Goal: Task Accomplishment & Management: Complete application form

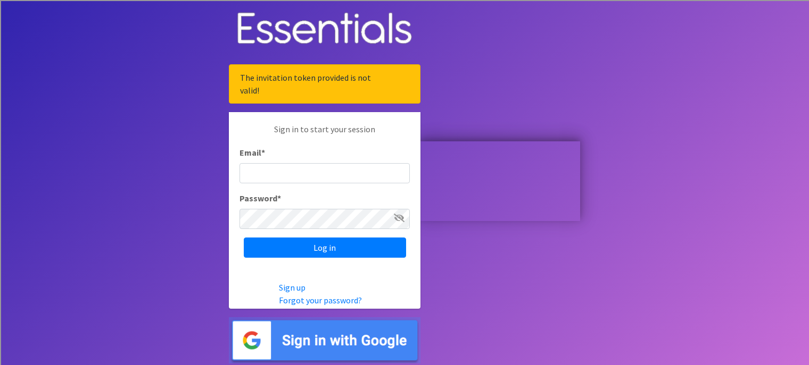
click at [392, 172] on input "Email *" at bounding box center [324, 173] width 170 height 20
type input "[EMAIL_ADDRESS][DOMAIN_NAME]"
click at [244, 238] on input "Log in" at bounding box center [325, 248] width 162 height 20
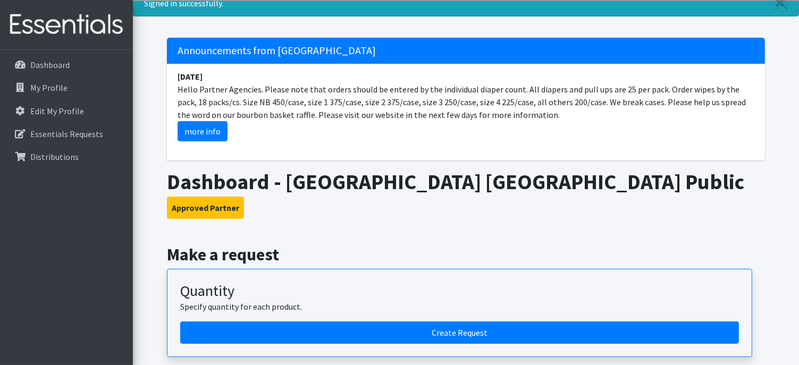
scroll to position [43, 0]
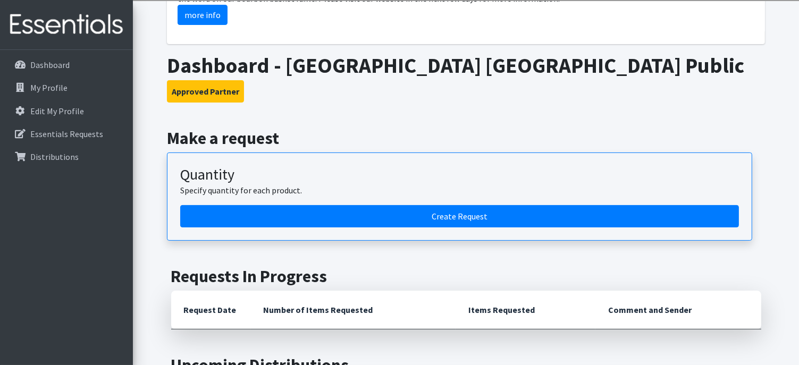
scroll to position [170, 0]
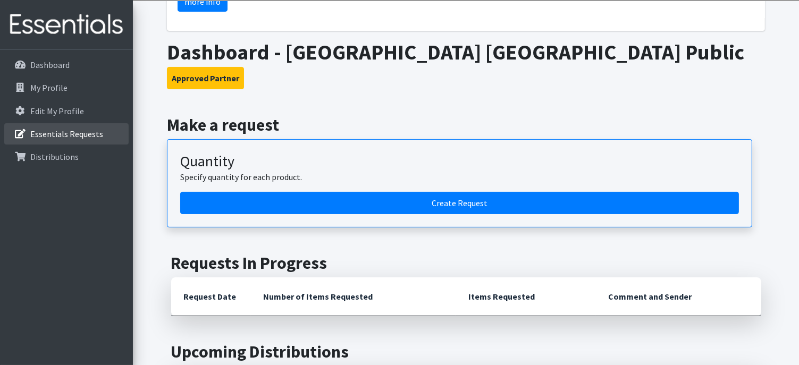
click at [74, 138] on p "Essentials Requests" at bounding box center [66, 134] width 73 height 11
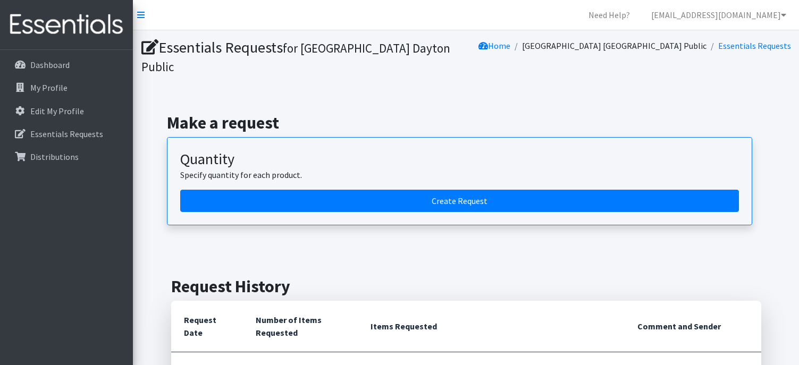
click at [367, 255] on div "Essentials Requests for Ruskin Elementary Dayton Public Home Ruskin Elementary …" at bounding box center [466, 252] width 667 height 445
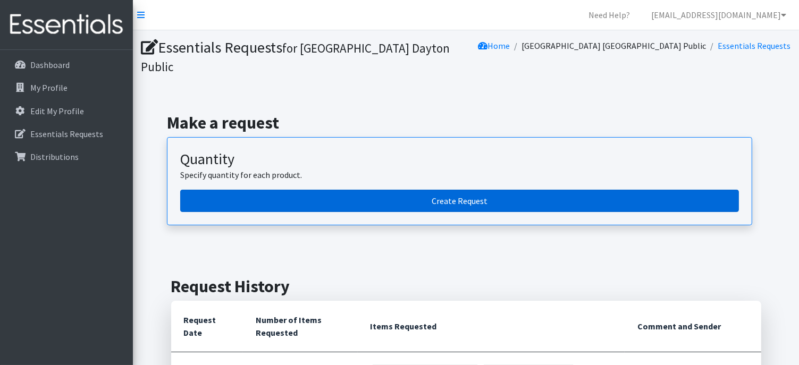
click at [462, 202] on link "Create Request" at bounding box center [459, 201] width 559 height 22
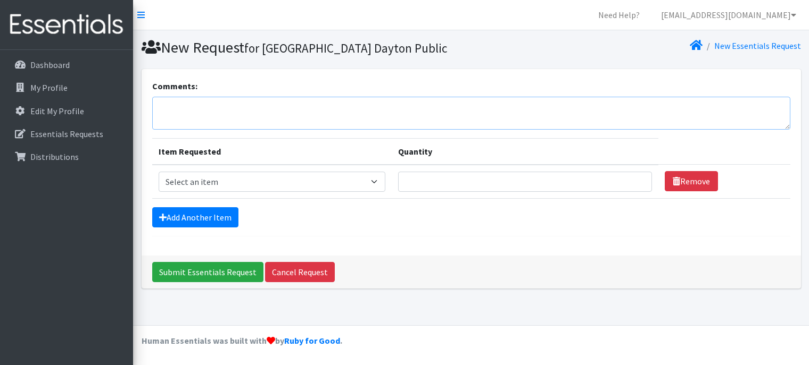
click at [209, 115] on textarea "Comments:" at bounding box center [471, 113] width 638 height 33
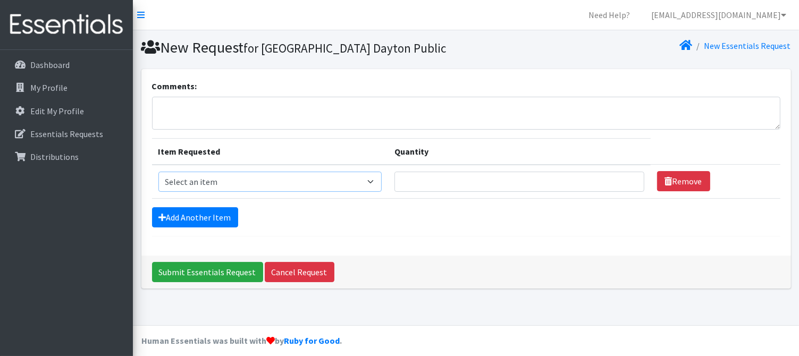
click at [246, 179] on select "Select an item 1 month period supply kit Kids (Newborn) Kids (Size 1) Kids (Siz…" at bounding box center [270, 182] width 223 height 20
select select "15290"
click at [159, 172] on select "Select an item 1 month period supply kit Kids (Newborn) Kids (Size 1) Kids (Siz…" at bounding box center [270, 182] width 223 height 20
click at [468, 182] on input "Quantity" at bounding box center [520, 182] width 250 height 20
type input "20"
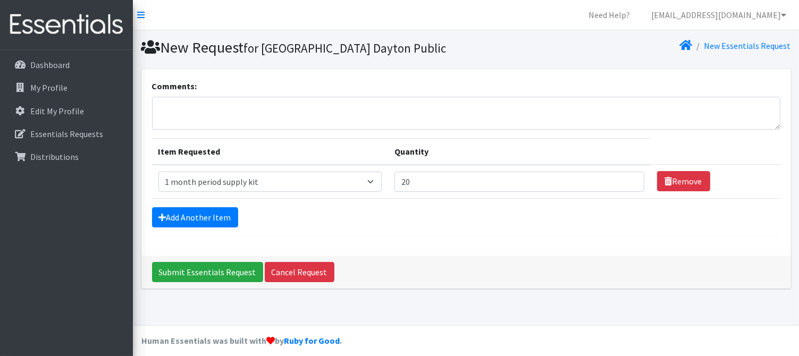
click at [498, 234] on form "Comments: Item Requested Quantity Item Requested Select an item 1 month period …" at bounding box center [466, 158] width 629 height 157
click at [194, 214] on link "Add Another Item" at bounding box center [195, 217] width 86 height 20
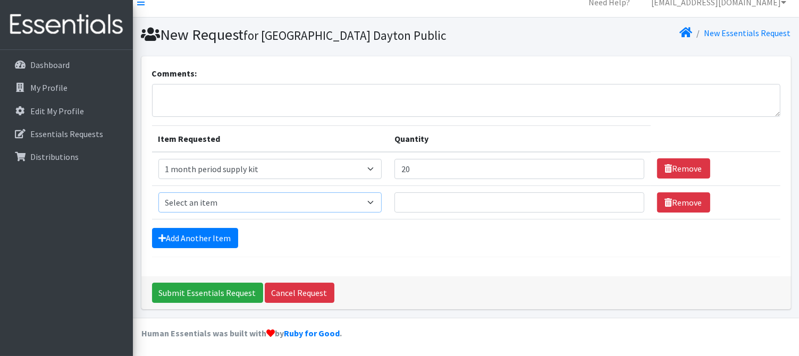
click at [232, 195] on select "Select an item 1 month period supply kit Kids (Newborn) Kids (Size 1) Kids (Siz…" at bounding box center [270, 203] width 223 height 20
select select "15056"
click at [159, 193] on select "Select an item 1 month period supply kit Kids (Newborn) Kids (Size 1) Kids (Siz…" at bounding box center [270, 203] width 223 height 20
click at [442, 204] on input "Quantity" at bounding box center [520, 203] width 250 height 20
type input "100"
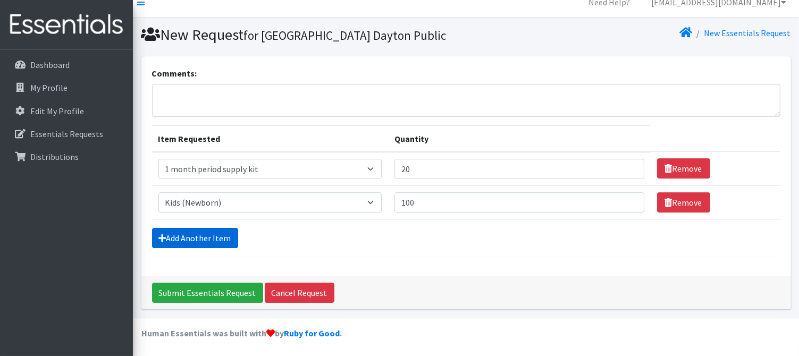
click at [218, 238] on link "Add Another Item" at bounding box center [195, 238] width 86 height 20
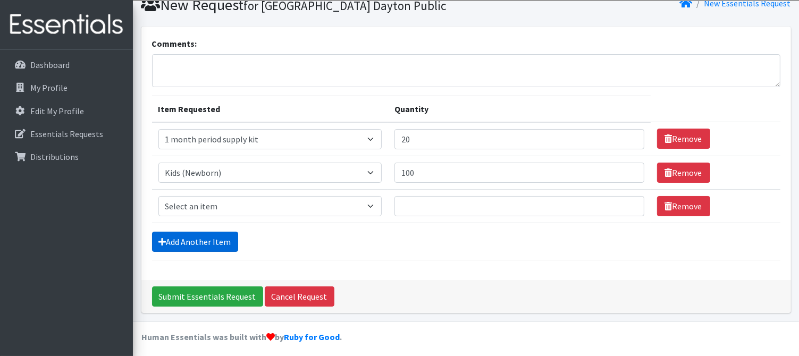
scroll to position [46, 0]
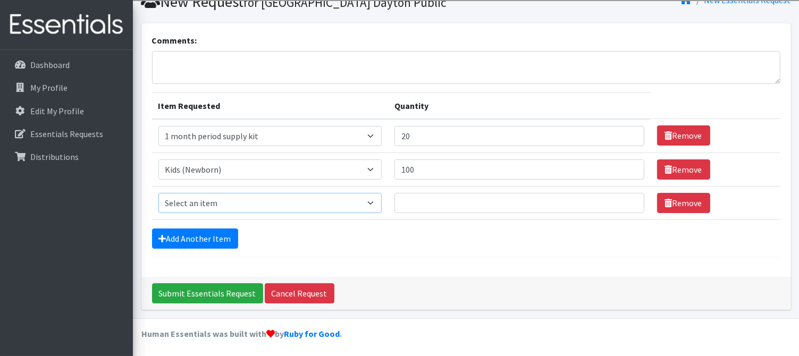
click at [305, 202] on select "Select an item 1 month period supply kit Kids (Newborn) Kids (Size 1) Kids (Siz…" at bounding box center [270, 203] width 223 height 20
click at [447, 232] on div "Add Another Item" at bounding box center [466, 239] width 629 height 20
click at [369, 202] on select "Select an item 1 month period supply kit Kids (Newborn) Kids (Size 1) Kids (Siz…" at bounding box center [270, 203] width 223 height 20
select select "15051"
click at [159, 193] on select "Select an item 1 month period supply kit Kids (Newborn) Kids (Size 1) Kids (Siz…" at bounding box center [270, 203] width 223 height 20
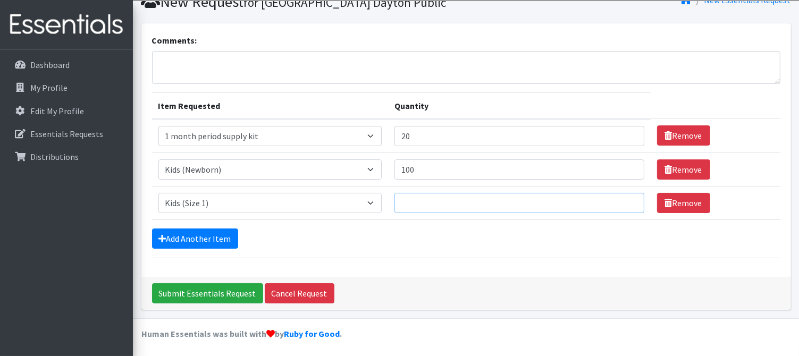
click at [485, 208] on input "Quantity" at bounding box center [520, 203] width 250 height 20
type input "50"
click at [215, 232] on link "Add Another Item" at bounding box center [195, 239] width 86 height 20
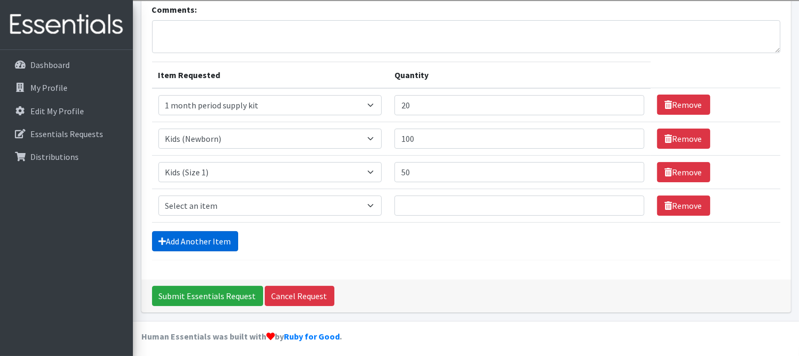
scroll to position [79, 0]
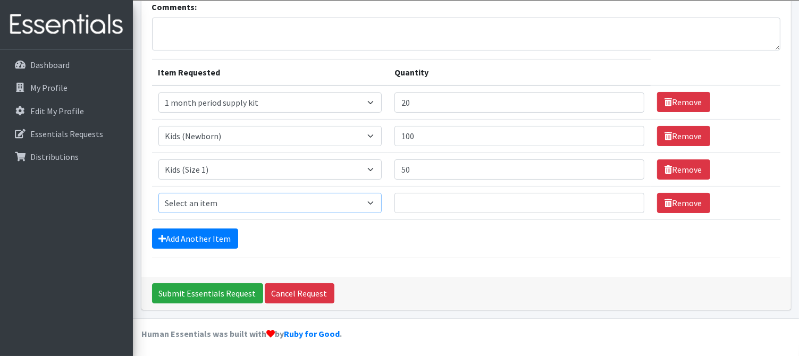
click at [241, 202] on select "Select an item 1 month period supply kit Kids (Newborn) Kids (Size 1) Kids (Siz…" at bounding box center [270, 203] width 223 height 20
select select "15041"
click at [159, 193] on select "Select an item 1 month period supply kit Kids (Newborn) Kids (Size 1) Kids (Siz…" at bounding box center [270, 203] width 223 height 20
click at [441, 197] on input "Quantity" at bounding box center [520, 203] width 250 height 20
type input "50"
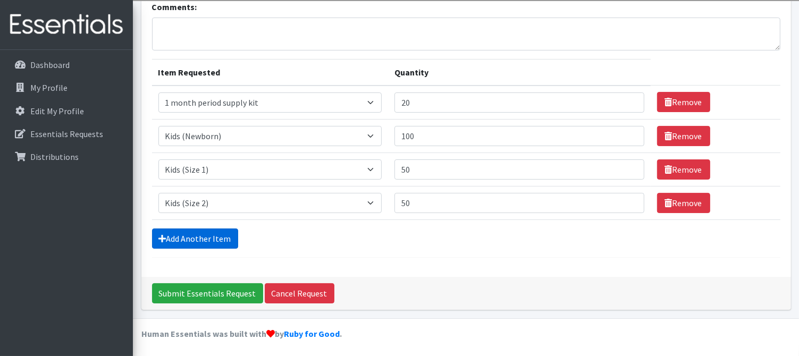
click at [180, 239] on link "Add Another Item" at bounding box center [195, 239] width 86 height 20
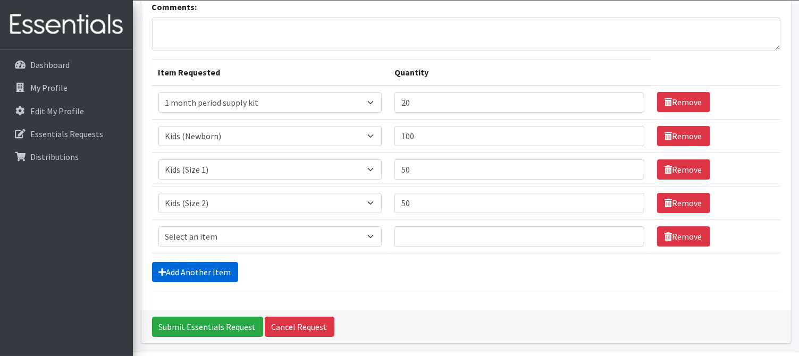
scroll to position [113, 0]
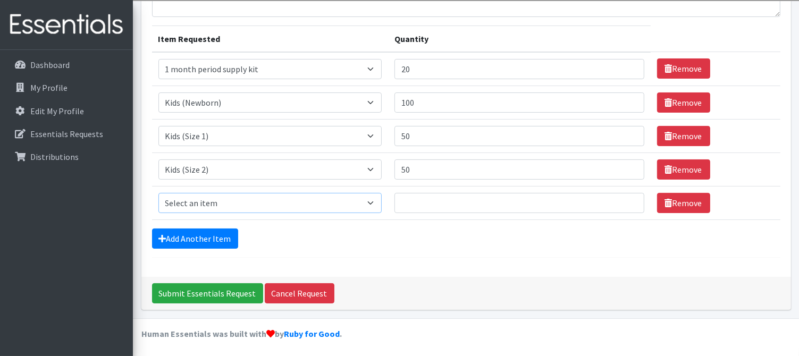
click at [311, 202] on select "Select an item 1 month period supply kit Kids (Newborn) Kids (Size 1) Kids (Siz…" at bounding box center [270, 203] width 223 height 20
click at [354, 253] on form "Comments: Item Requested Quantity Item Requested Select an item 1 month period …" at bounding box center [466, 112] width 629 height 291
click at [301, 206] on select "Select an item 1 month period supply kit Kids (Newborn) Kids (Size 1) Kids (Siz…" at bounding box center [270, 203] width 223 height 20
select select "15069"
click at [159, 193] on select "Select an item 1 month period supply kit Kids (Newborn) Kids (Size 1) Kids (Siz…" at bounding box center [270, 203] width 223 height 20
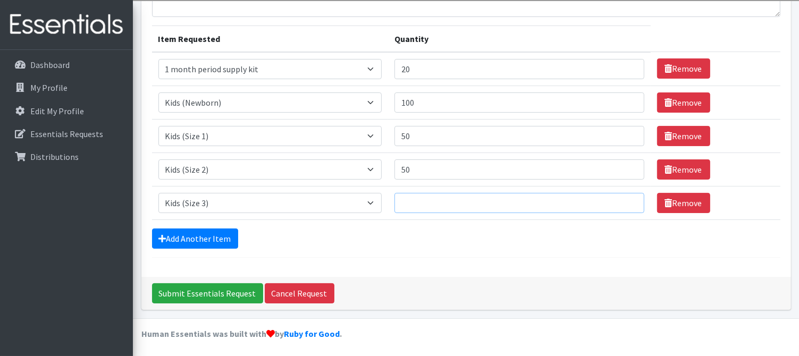
click at [435, 206] on input "Quantity" at bounding box center [520, 203] width 250 height 20
type input "50"
click at [188, 235] on link "Add Another Item" at bounding box center [195, 239] width 86 height 20
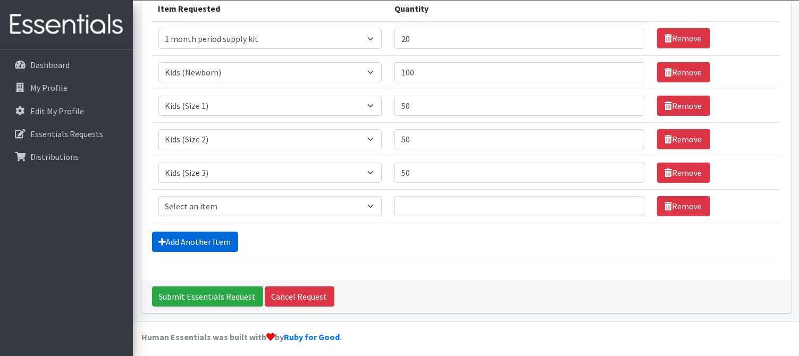
scroll to position [146, 0]
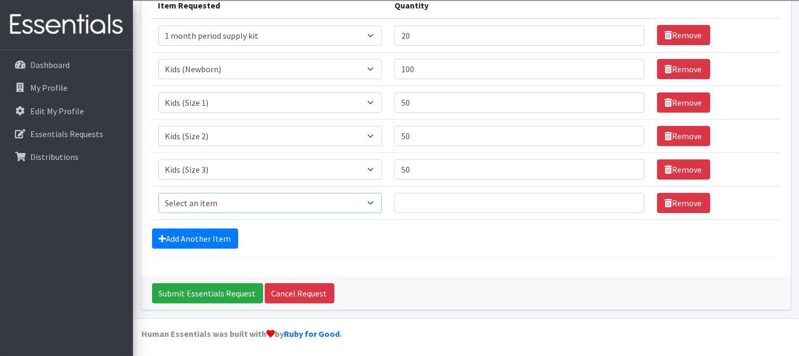
click at [236, 202] on select "Select an item 1 month period supply kit Kids (Newborn) Kids (Size 1) Kids (Siz…" at bounding box center [270, 203] width 223 height 20
select select "15038"
click at [159, 193] on select "Select an item 1 month period supply kit Kids (Newborn) Kids (Size 1) Kids (Siz…" at bounding box center [270, 203] width 223 height 20
click at [436, 207] on input "Quantity" at bounding box center [520, 203] width 250 height 20
type input "50"
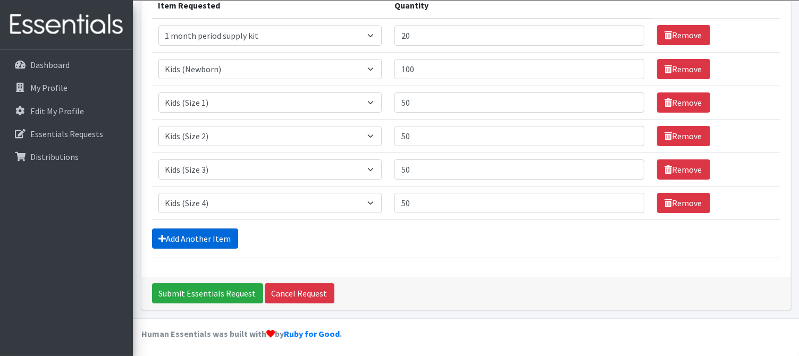
click at [201, 240] on link "Add Another Item" at bounding box center [195, 239] width 86 height 20
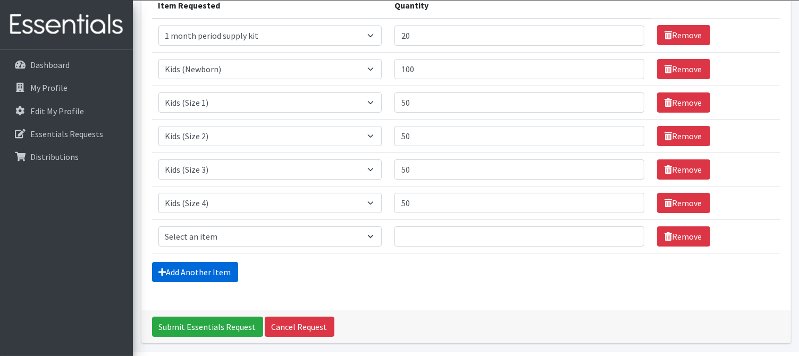
scroll to position [179, 0]
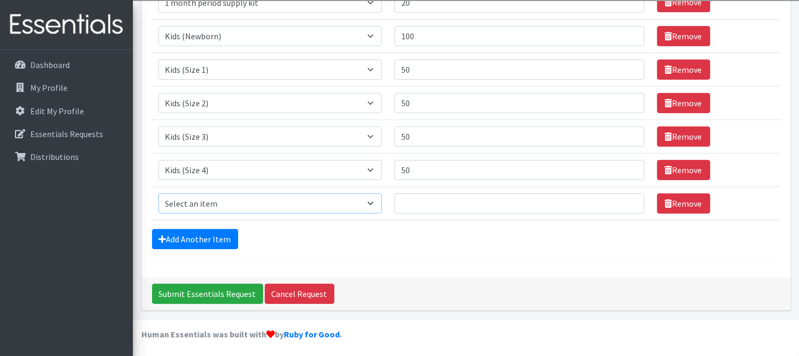
click at [326, 202] on select "Select an item 1 month period supply kit Kids (Newborn) Kids (Size 1) Kids (Siz…" at bounding box center [270, 204] width 223 height 20
select select "15044"
click at [159, 194] on select "Select an item 1 month period supply kit Kids (Newborn) Kids (Size 1) Kids (Siz…" at bounding box center [270, 204] width 223 height 20
click at [578, 206] on input "Quantity" at bounding box center [520, 204] width 250 height 20
type input "50"
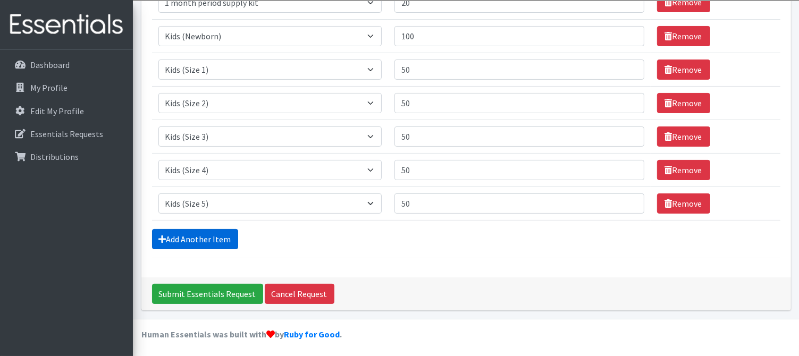
click at [226, 240] on link "Add Another Item" at bounding box center [195, 239] width 86 height 20
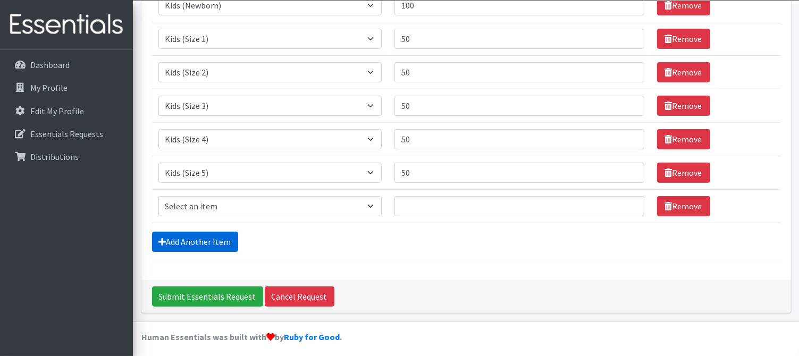
scroll to position [213, 0]
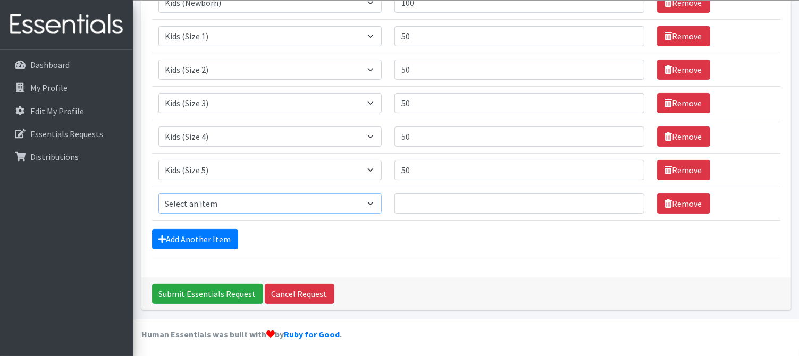
click at [263, 197] on select "Select an item 1 month period supply kit Kids (Newborn) Kids (Size 1) Kids (Siz…" at bounding box center [270, 204] width 223 height 20
select select "15071"
click at [159, 194] on select "Select an item 1 month period supply kit Kids (Newborn) Kids (Size 1) Kids (Siz…" at bounding box center [270, 204] width 223 height 20
click at [427, 194] on input "Quantity" at bounding box center [520, 204] width 250 height 20
type input "50"
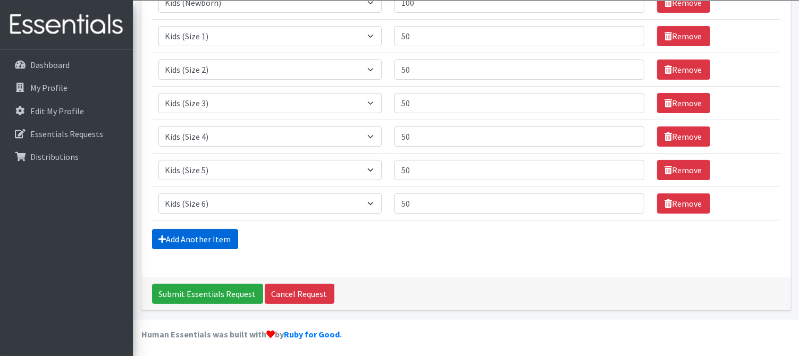
click at [210, 234] on link "Add Another Item" at bounding box center [195, 239] width 86 height 20
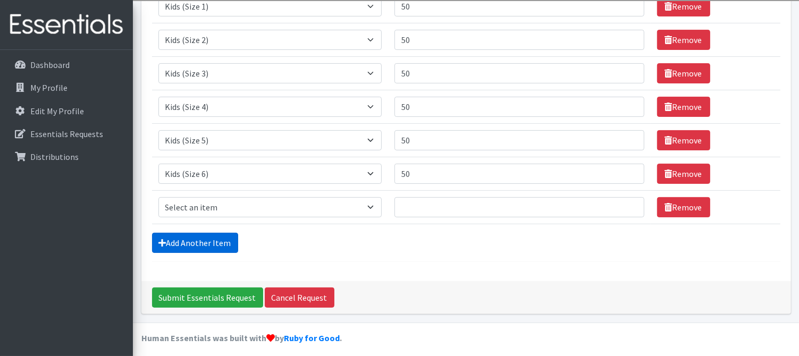
scroll to position [246, 0]
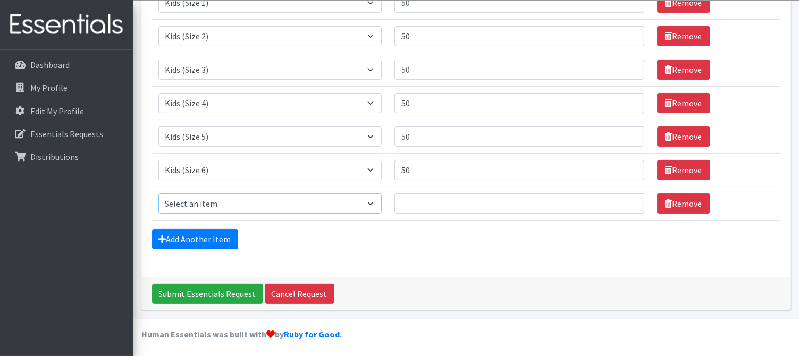
click at [343, 204] on select "Select an item 1 month period supply kit Kids (Newborn) Kids (Size 1) Kids (Siz…" at bounding box center [270, 204] width 223 height 20
select select "15074"
click at [159, 194] on select "Select an item 1 month period supply kit Kids (Newborn) Kids (Size 1) Kids (Siz…" at bounding box center [270, 204] width 223 height 20
click at [216, 153] on td "Item Requested Select an item 1 month period supply kit Kids (Newborn) Kids (Si…" at bounding box center [270, 170] width 236 height 34
click at [469, 201] on input "Quantity" at bounding box center [520, 204] width 250 height 20
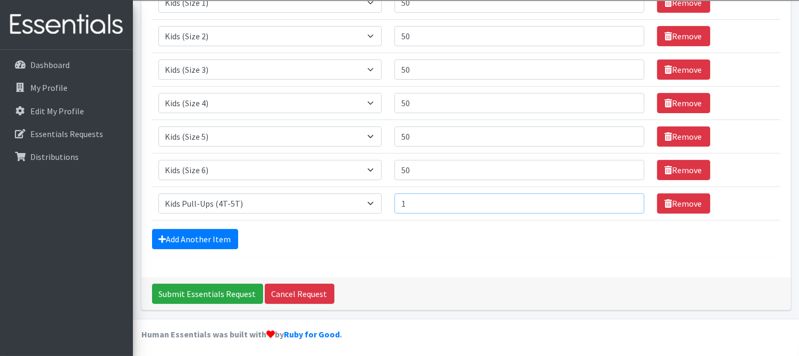
type input "1"
click at [624, 200] on input "1" at bounding box center [520, 204] width 250 height 20
click at [519, 199] on input "1" at bounding box center [520, 204] width 250 height 20
type input "25"
click at [542, 249] on form "Comments: Item Requested Quantity Item Requested Select an item 1 month period …" at bounding box center [466, 46] width 629 height 425
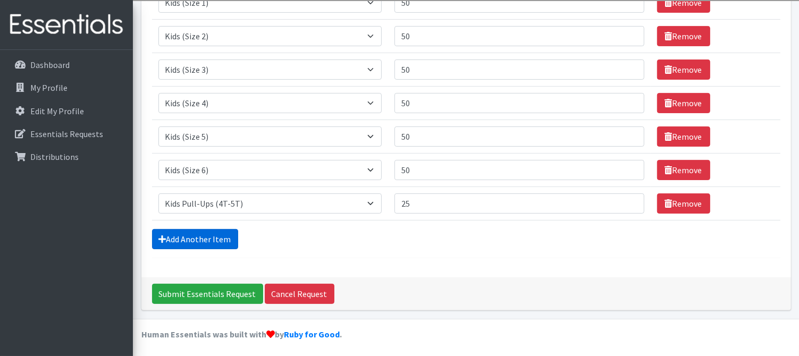
click at [194, 239] on link "Add Another Item" at bounding box center [195, 239] width 86 height 20
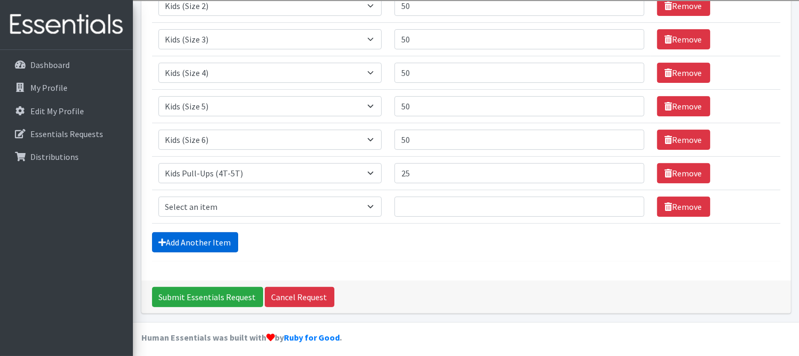
scroll to position [280, 0]
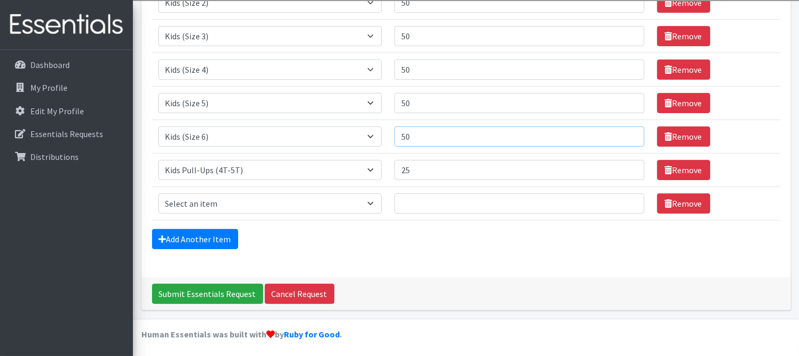
click at [442, 138] on input "50" at bounding box center [520, 137] width 250 height 20
type input "75"
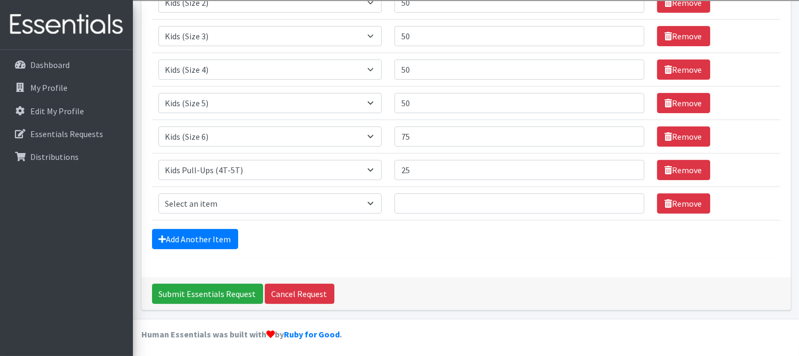
click at [431, 241] on div "Add Another Item" at bounding box center [466, 239] width 629 height 20
click at [271, 198] on select "Select an item 1 month period supply kit Kids (Newborn) Kids (Size 1) Kids (Siz…" at bounding box center [270, 204] width 223 height 20
select select "15043"
click at [159, 194] on select "Select an item 1 month period supply kit Kids (Newborn) Kids (Size 1) Kids (Siz…" at bounding box center [270, 204] width 223 height 20
click at [503, 198] on input "Quantity" at bounding box center [520, 204] width 250 height 20
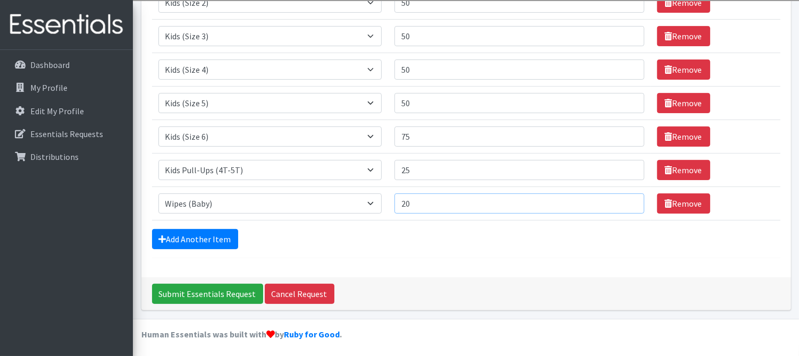
type input "20"
click at [569, 270] on div "Comments: Item Requested Quantity Item Requested Select an item 1 month period …" at bounding box center [466, 33] width 650 height 488
click at [288, 258] on hr at bounding box center [466, 258] width 629 height 1
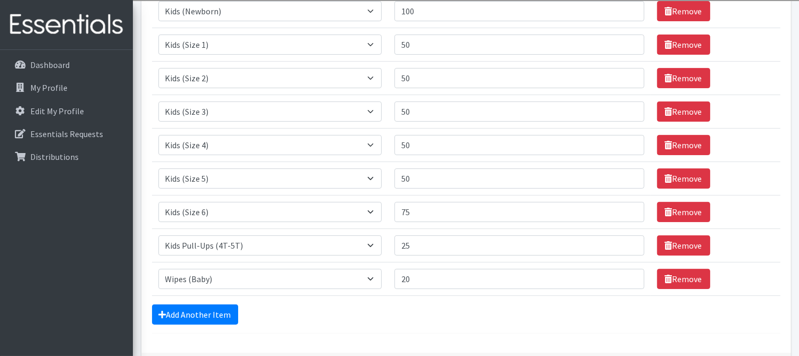
scroll to position [205, 0]
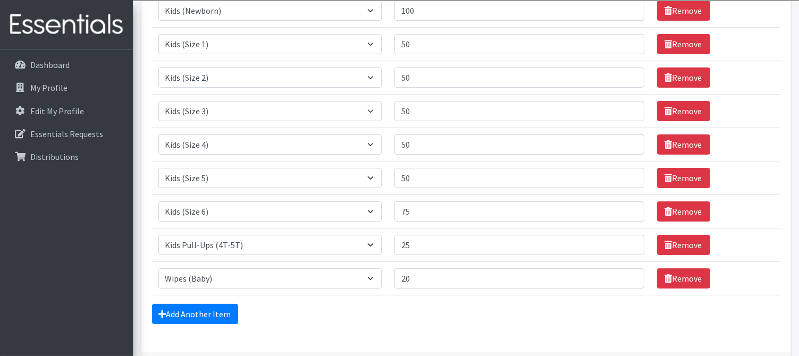
click at [738, 320] on div "Add Another Item" at bounding box center [466, 314] width 629 height 20
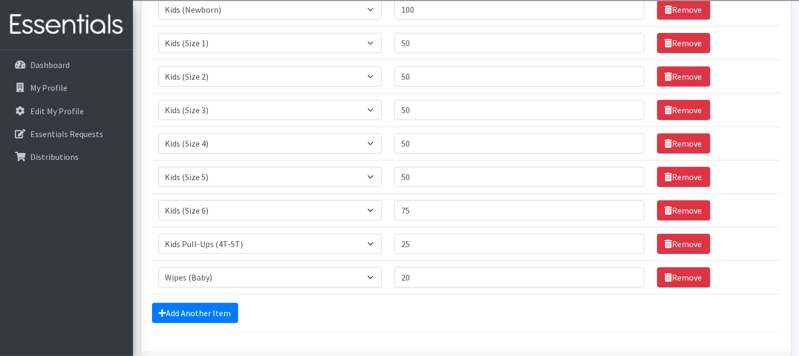
scroll to position [280, 0]
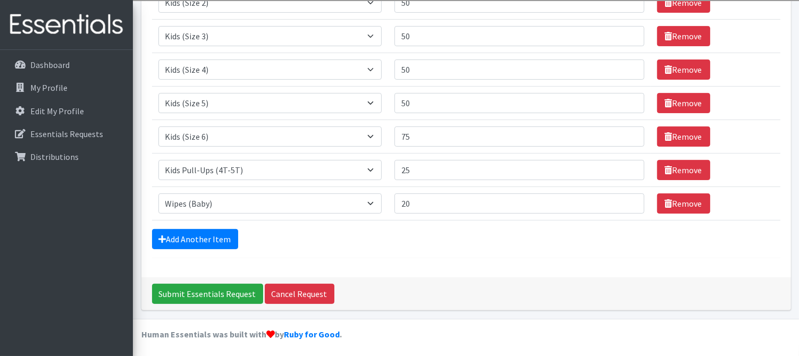
click at [584, 305] on div "Submit Essentials Request Cancel Request" at bounding box center [466, 294] width 650 height 33
drag, startPoint x: 584, startPoint y: 305, endPoint x: 636, endPoint y: 306, distance: 52.2
click at [636, 306] on div "Submit Essentials Request Cancel Request" at bounding box center [466, 294] width 650 height 33
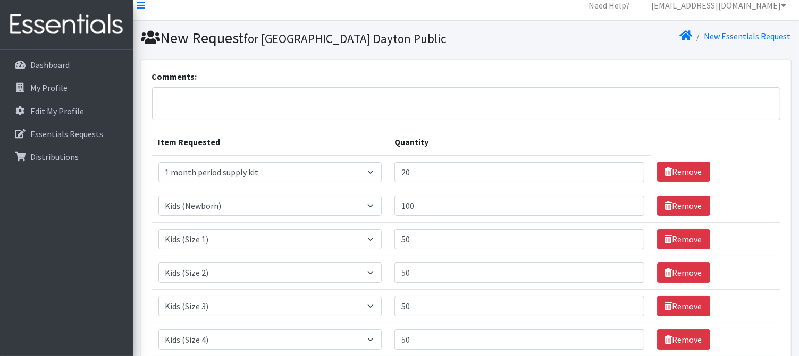
scroll to position [9, 0]
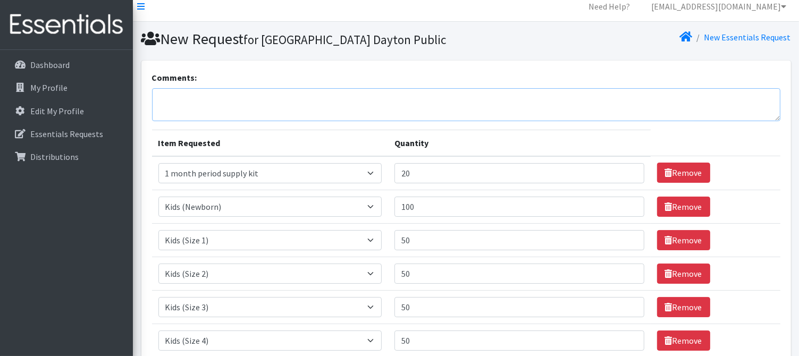
click at [421, 103] on textarea "Comments:" at bounding box center [466, 104] width 629 height 33
click at [657, 105] on textarea "Comments:" at bounding box center [466, 104] width 629 height 33
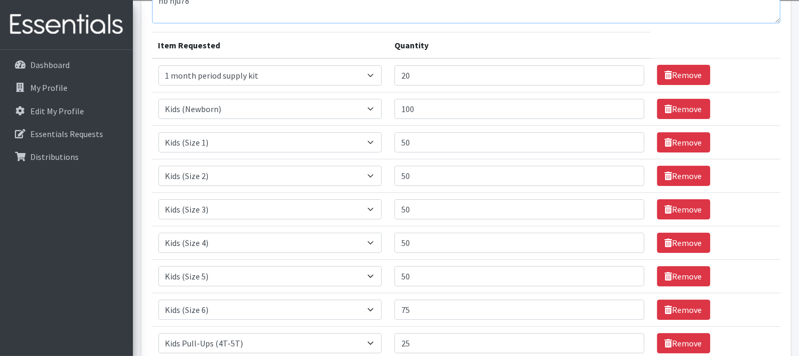
scroll to position [101, 0]
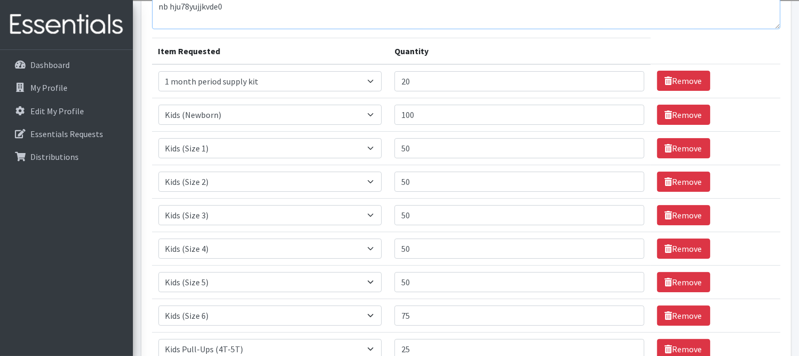
type textarea "nb hju78yujjkvde0"
